Goal: Understand process/instructions: Learn how to perform a task or action

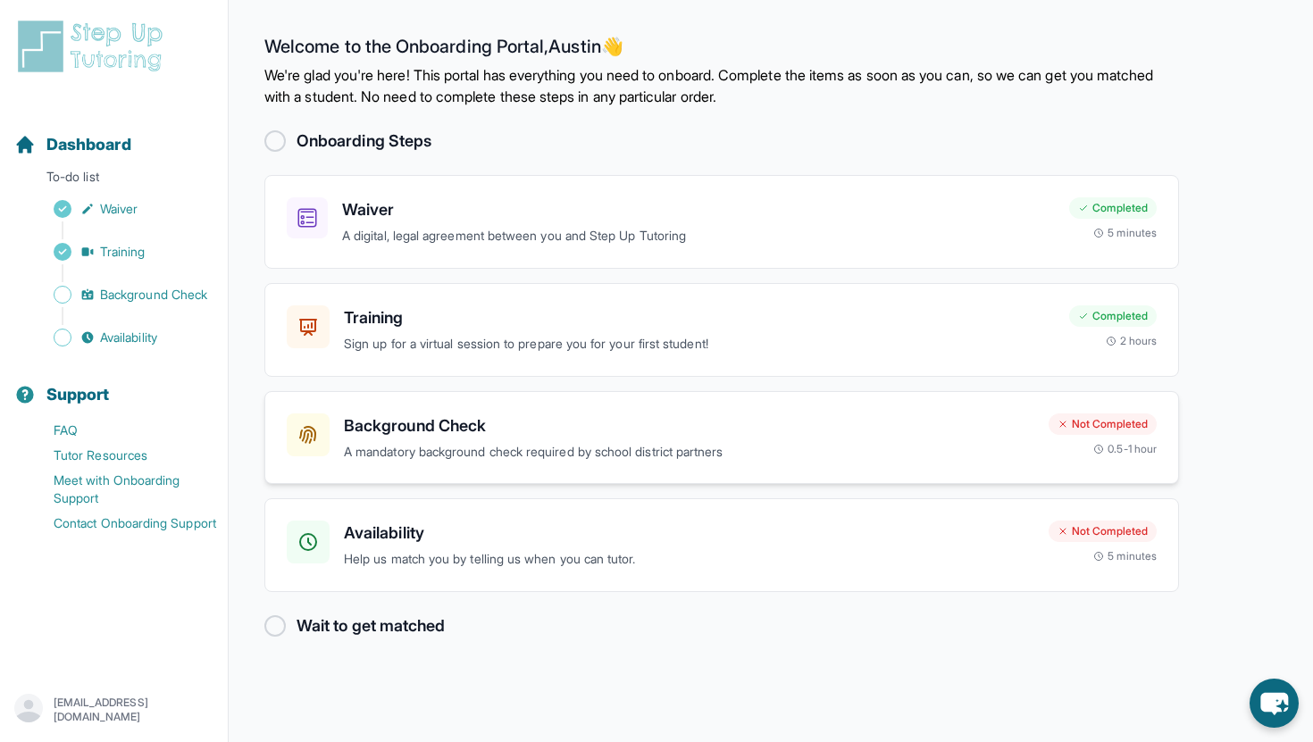
click at [528, 415] on h3 "Background Check" at bounding box center [689, 426] width 690 height 25
click at [642, 417] on h3 "Background Check" at bounding box center [689, 426] width 690 height 25
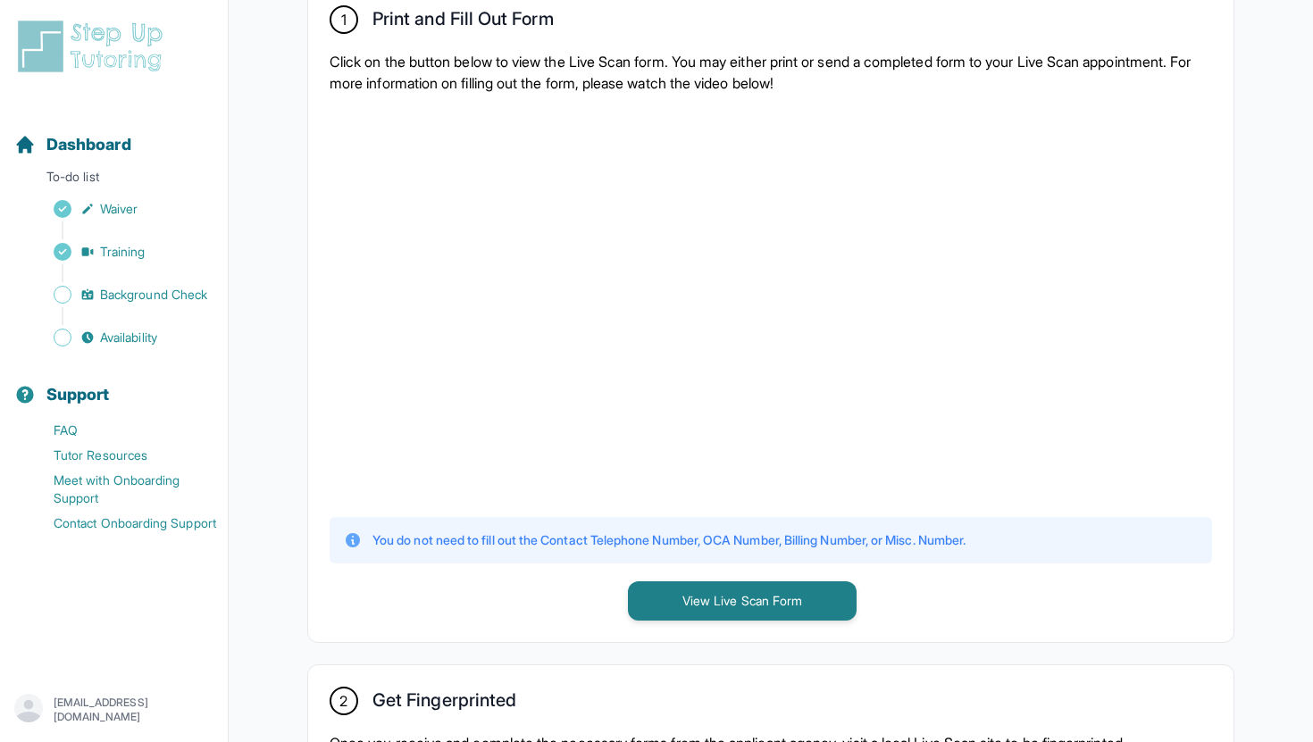
scroll to position [423, 0]
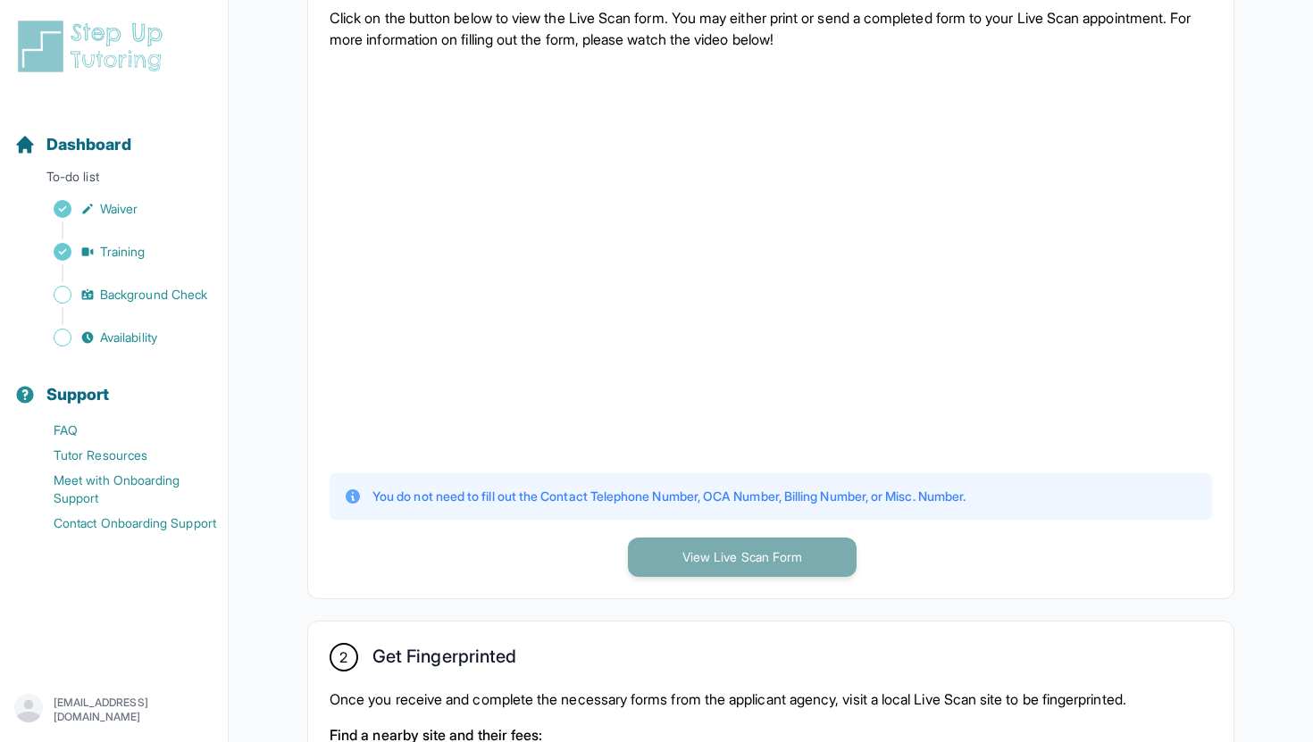
click at [678, 564] on button "View Live Scan Form" at bounding box center [742, 557] width 229 height 39
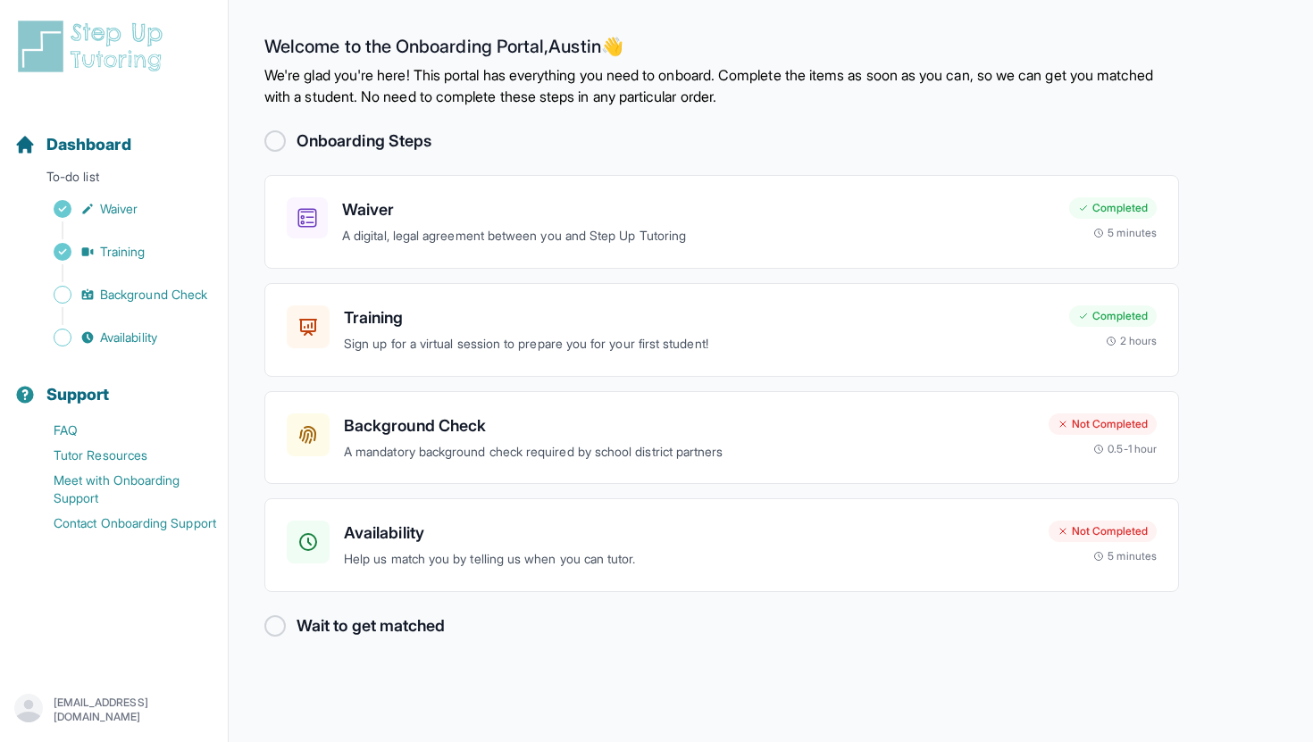
click at [171, 306] on link "Background Check" at bounding box center [120, 294] width 213 height 25
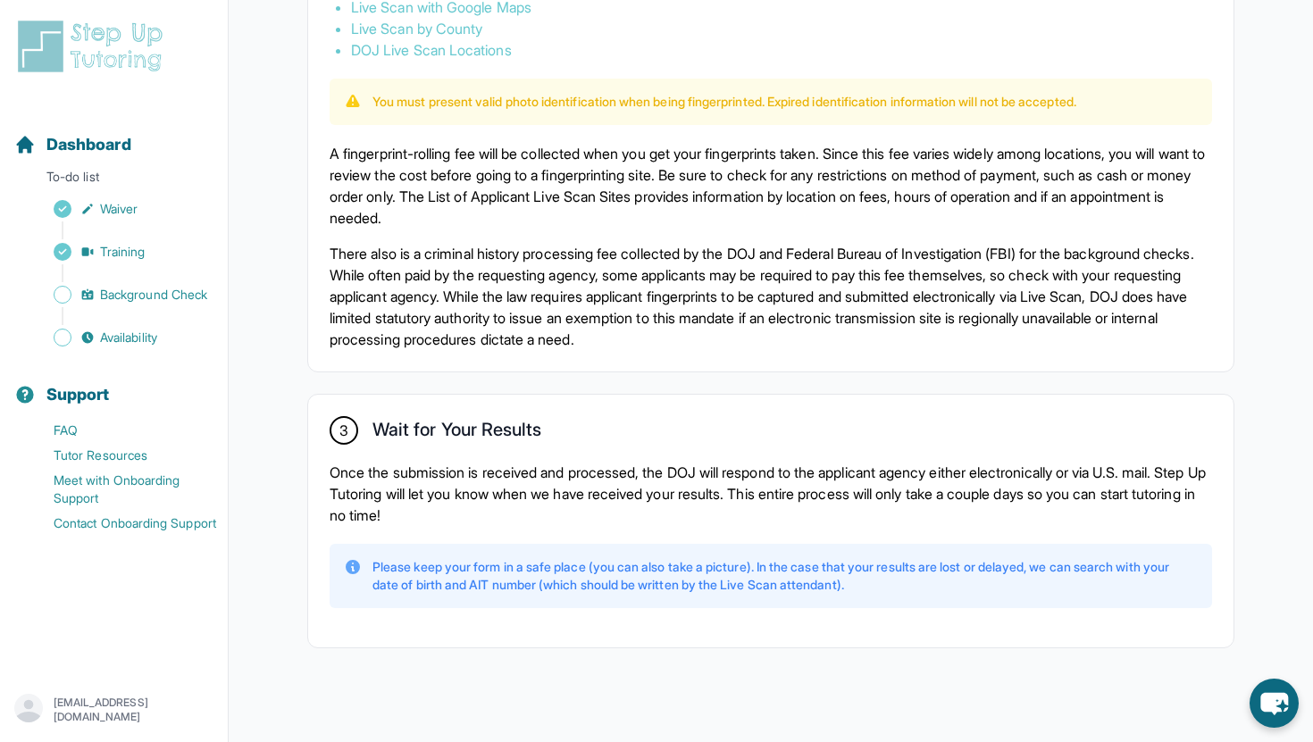
scroll to position [1184, 0]
